Goal: Browse casually: Explore the website without a specific task or goal

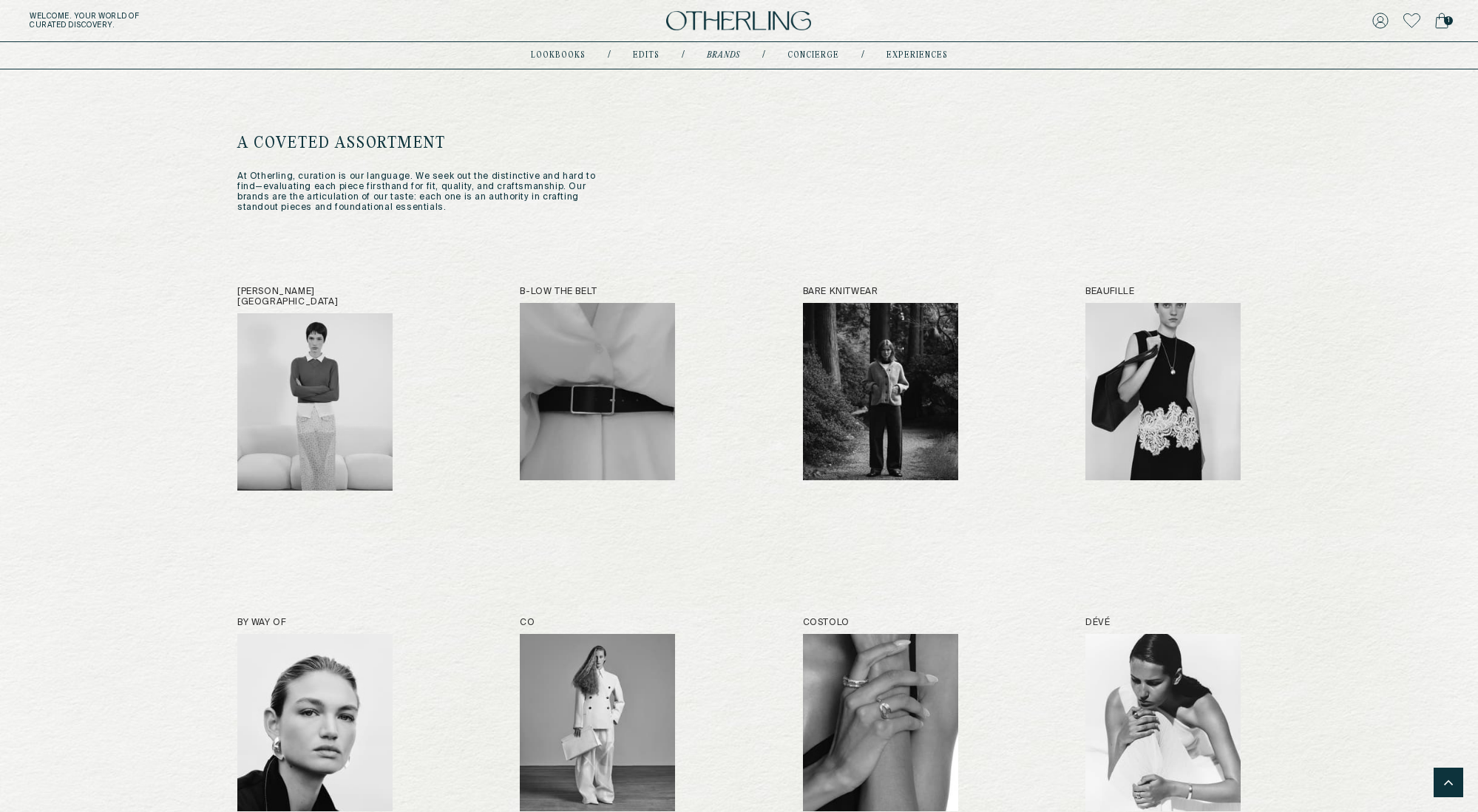
scroll to position [1157, 0]
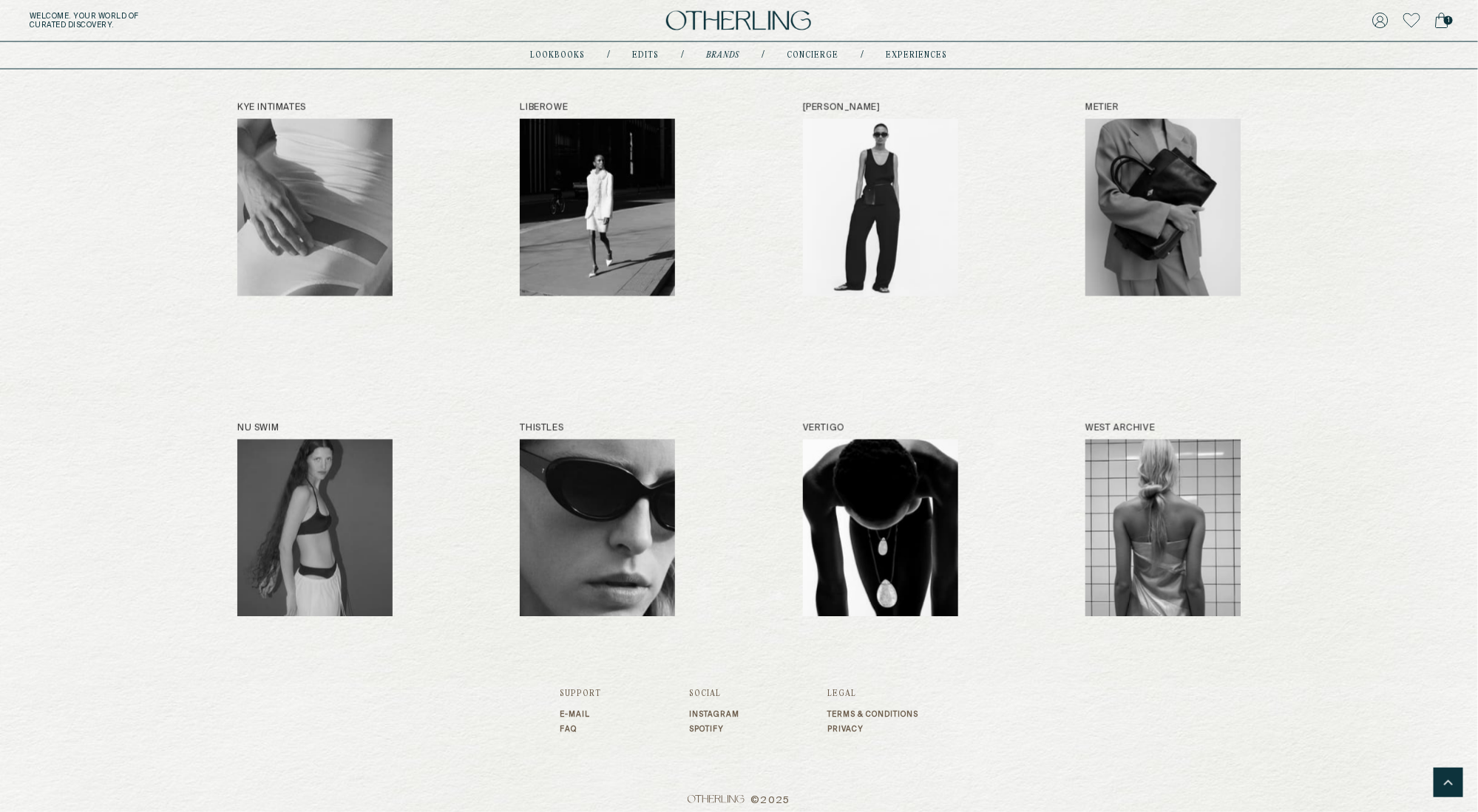
click at [726, 20] on img at bounding box center [739, 21] width 145 height 20
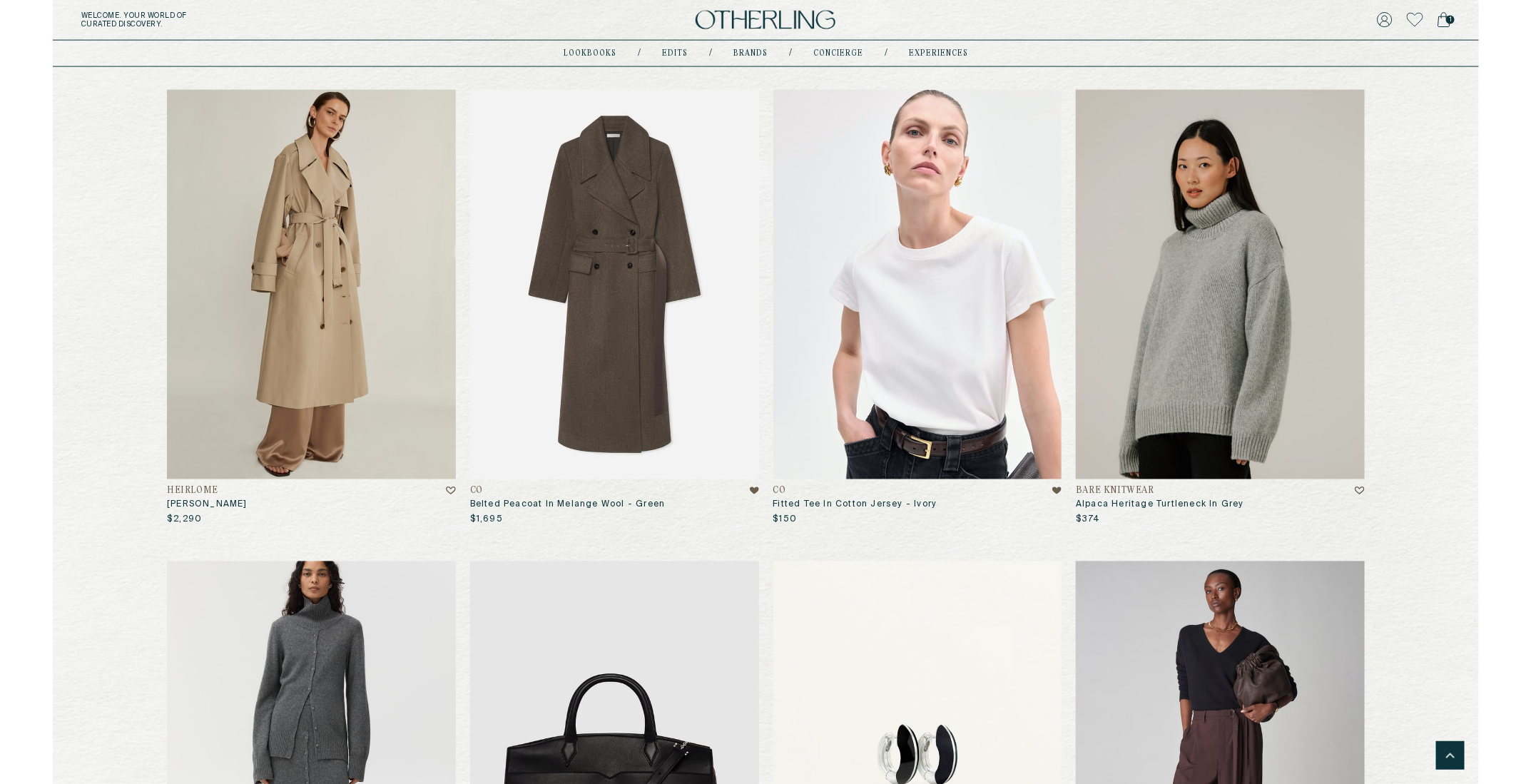
scroll to position [1136, 0]
